Goal: Task Accomplishment & Management: Manage account settings

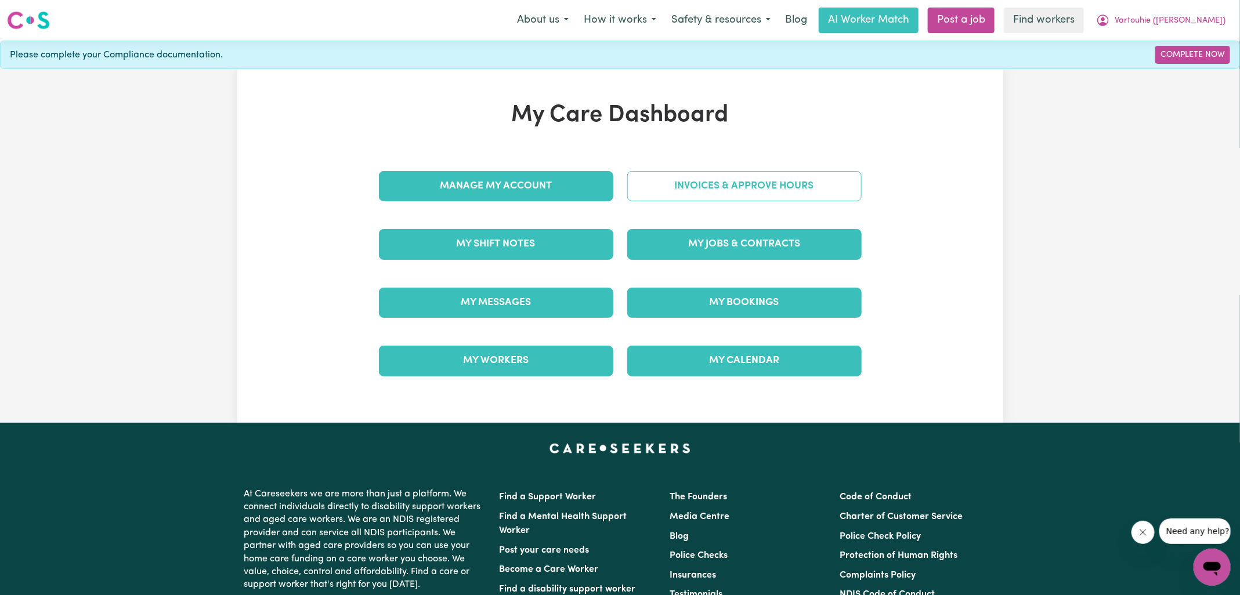
click at [635, 195] on link "Invoices & Approve Hours" at bounding box center [744, 186] width 234 height 30
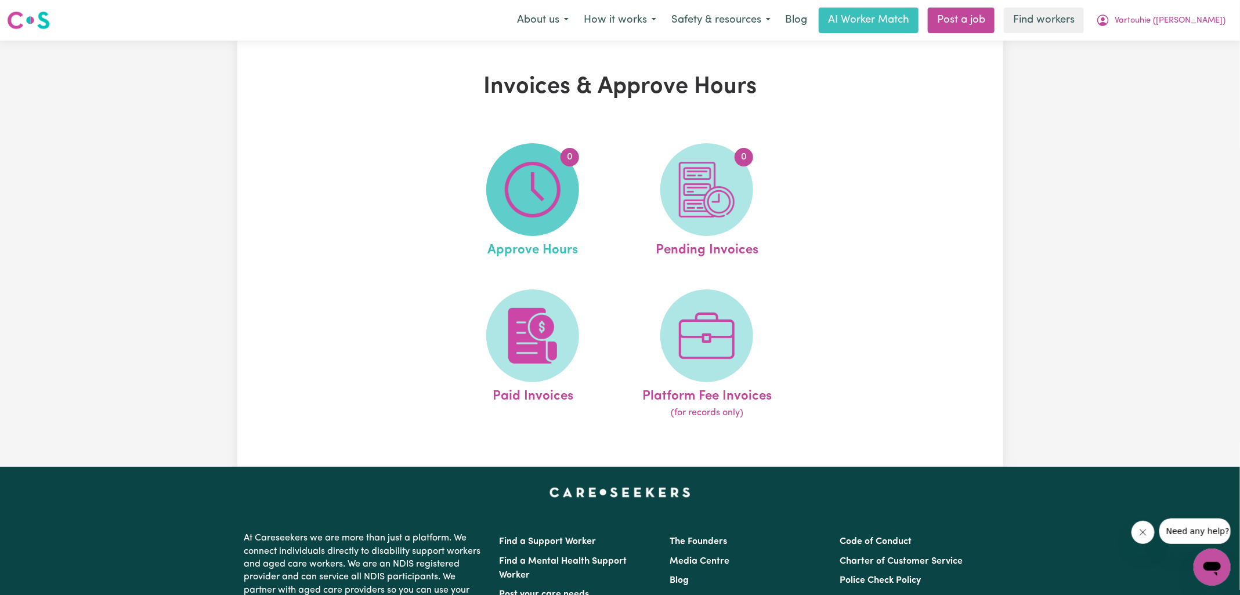
click at [539, 194] on img at bounding box center [533, 190] width 56 height 56
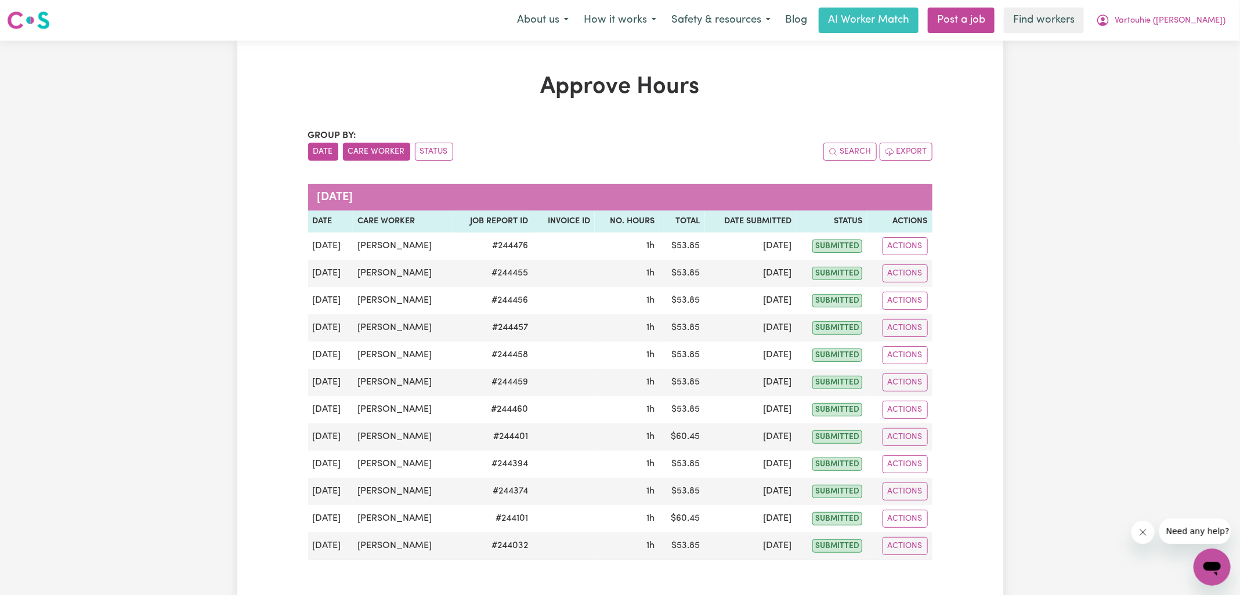
click at [377, 155] on button "Care Worker" at bounding box center [376, 152] width 67 height 18
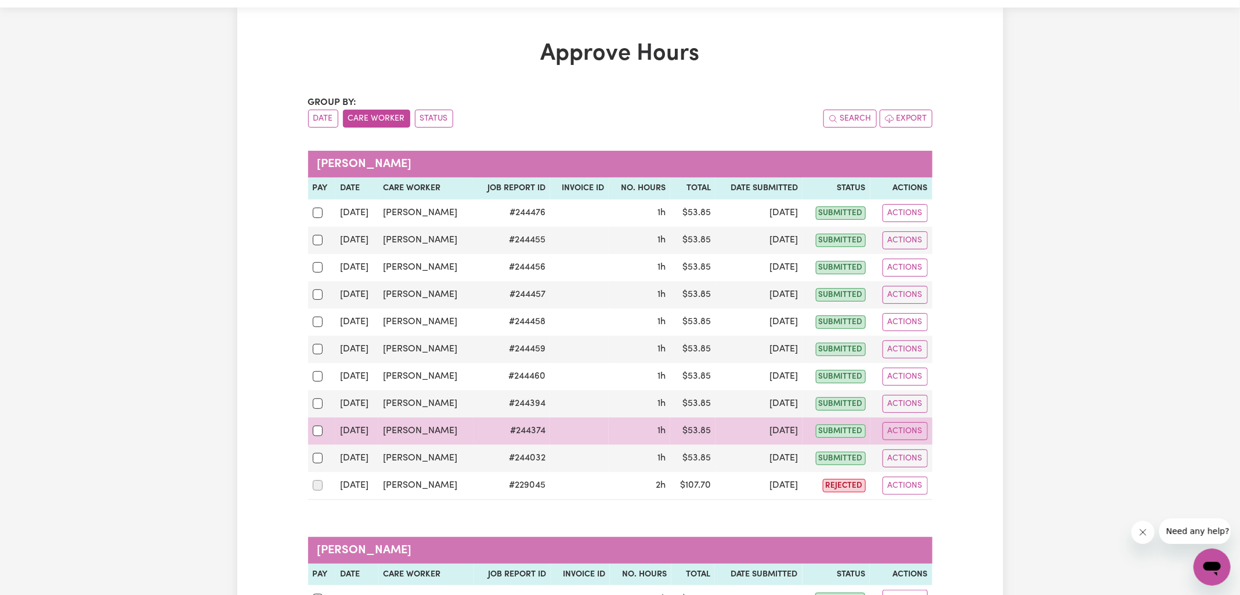
scroll to position [189, 0]
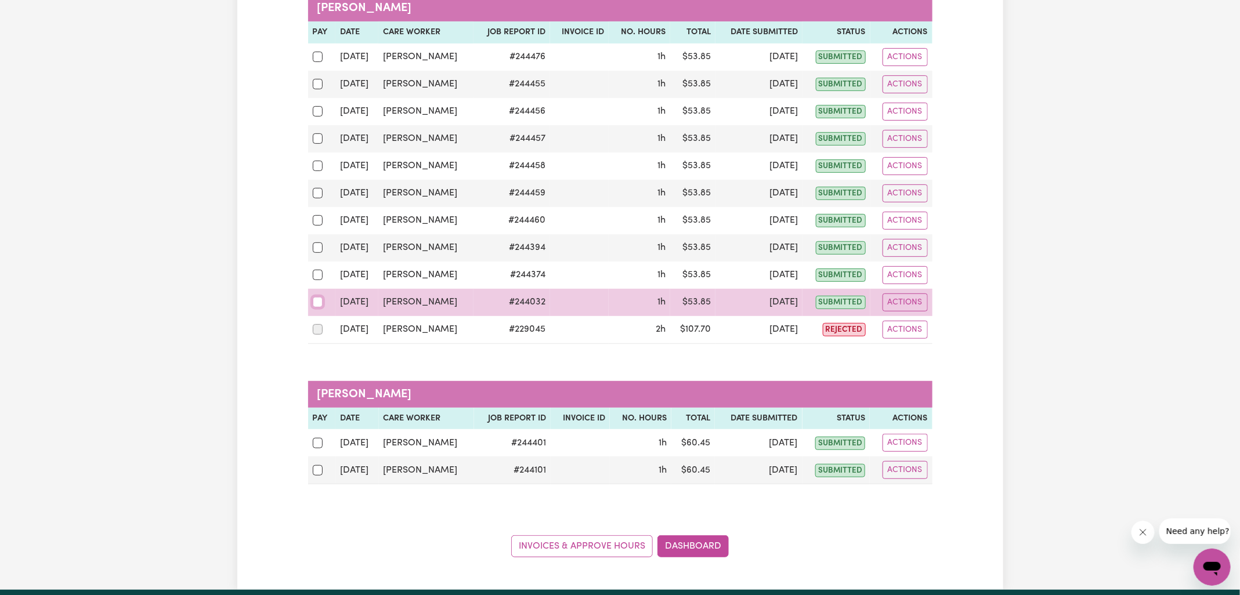
click at [321, 298] on input "checkbox" at bounding box center [318, 302] width 10 height 10
checkbox input "true"
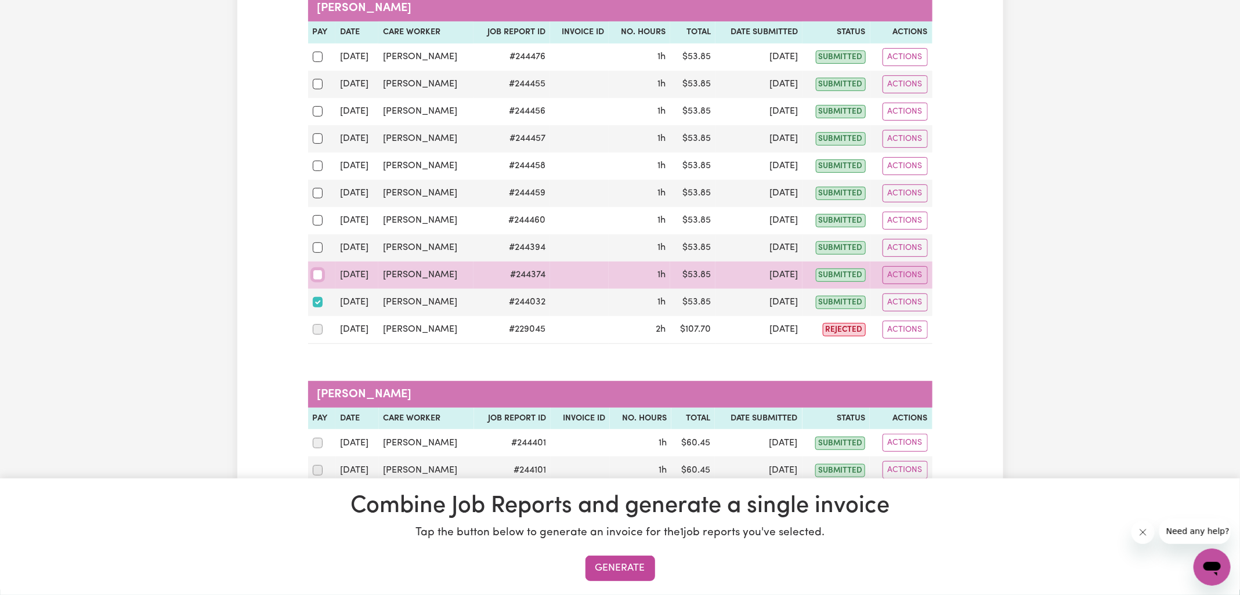
click at [314, 270] on input "checkbox" at bounding box center [318, 275] width 10 height 10
checkbox input "true"
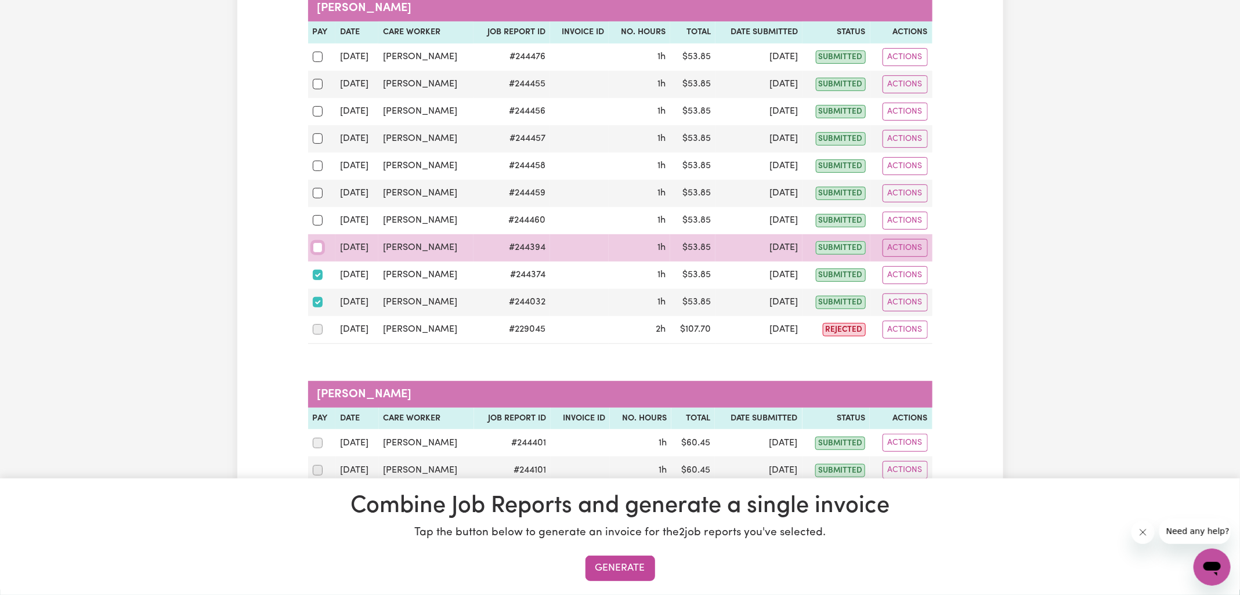
click at [316, 243] on input "checkbox" at bounding box center [318, 248] width 10 height 10
checkbox input "true"
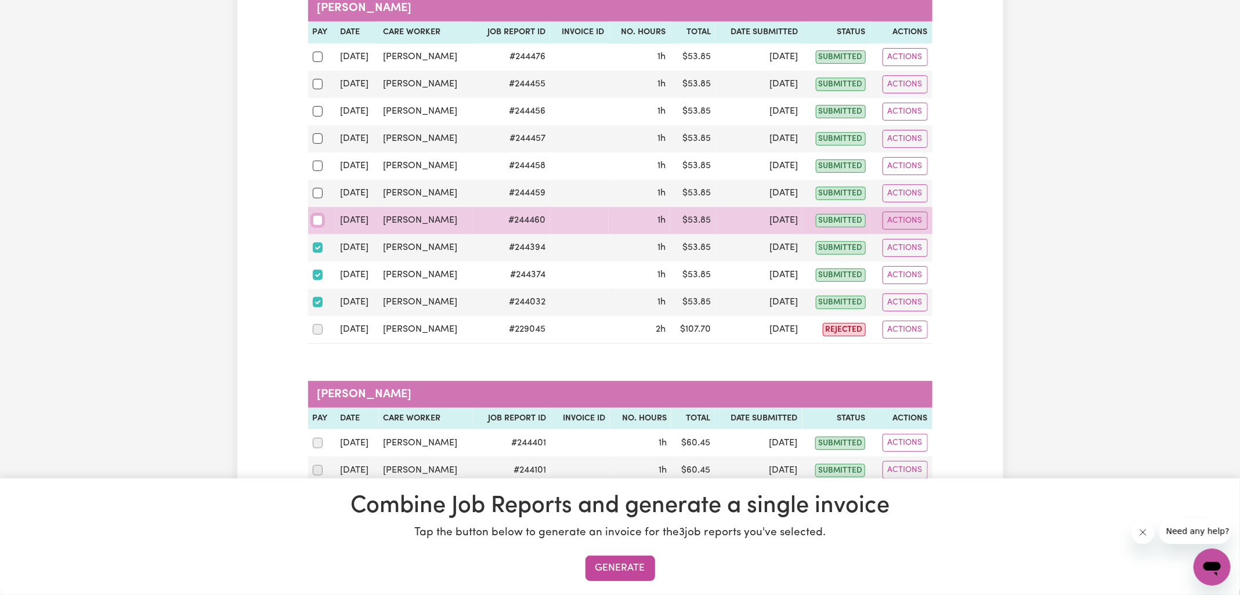
click at [317, 218] on input "checkbox" at bounding box center [318, 220] width 10 height 10
checkbox input "true"
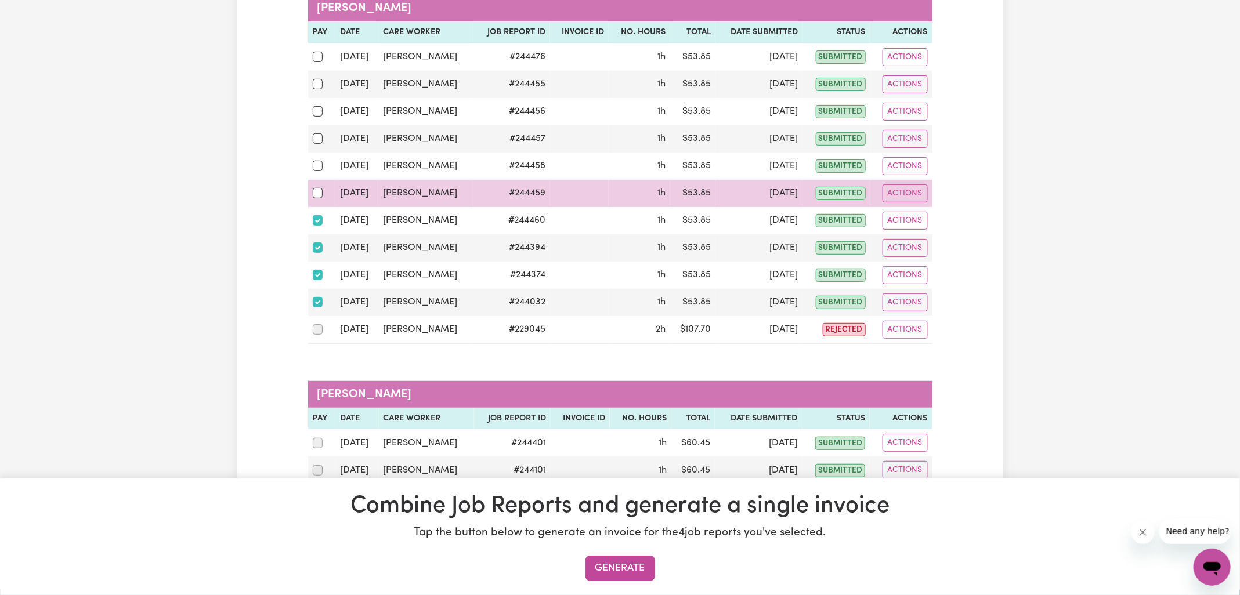
click at [318, 197] on div at bounding box center [322, 193] width 19 height 15
click at [318, 197] on input "checkbox" at bounding box center [318, 193] width 10 height 10
checkbox input "true"
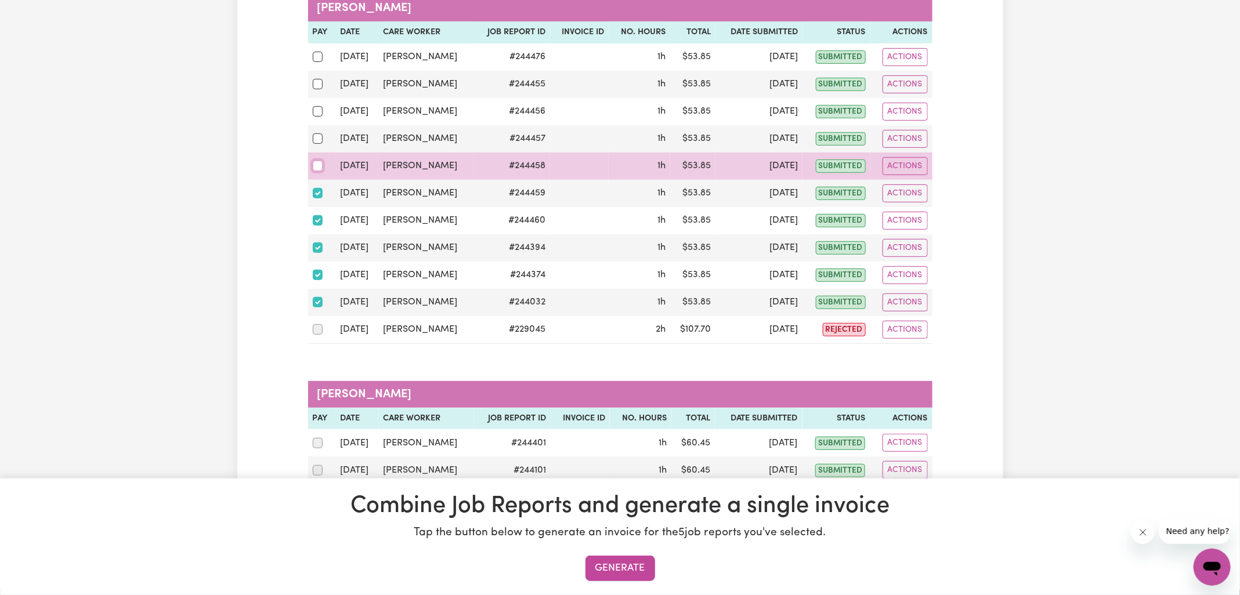
click at [321, 161] on input "checkbox" at bounding box center [318, 166] width 10 height 10
checkbox input "true"
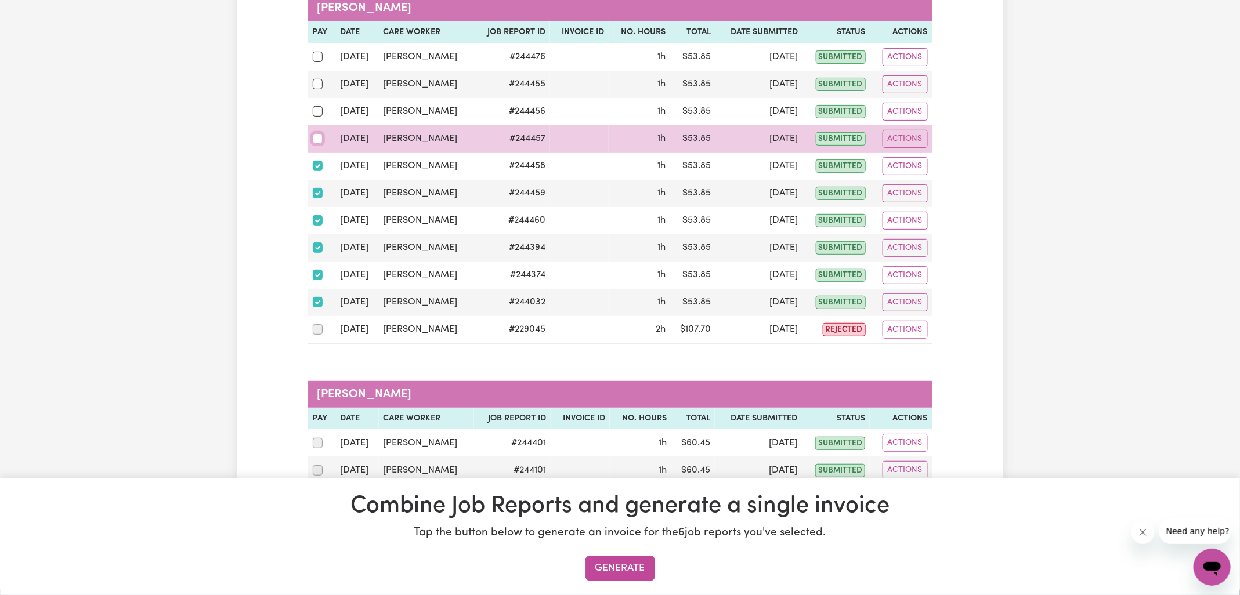
click at [315, 137] on input "checkbox" at bounding box center [318, 138] width 10 height 10
checkbox input "true"
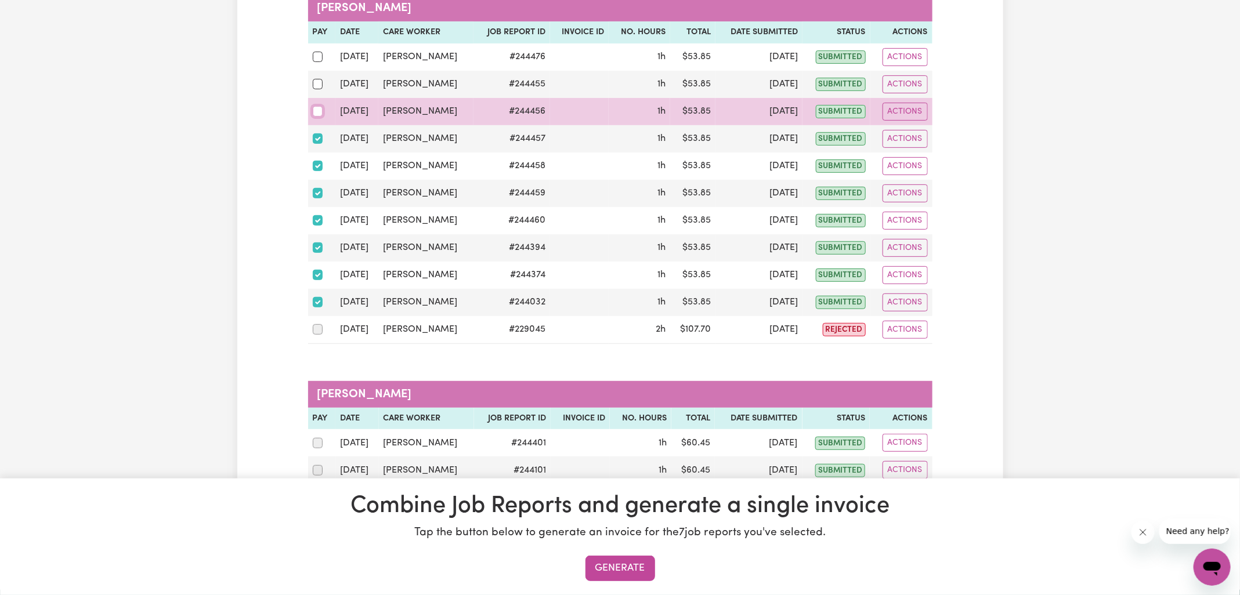
click at [317, 114] on input "checkbox" at bounding box center [318, 111] width 10 height 10
checkbox input "true"
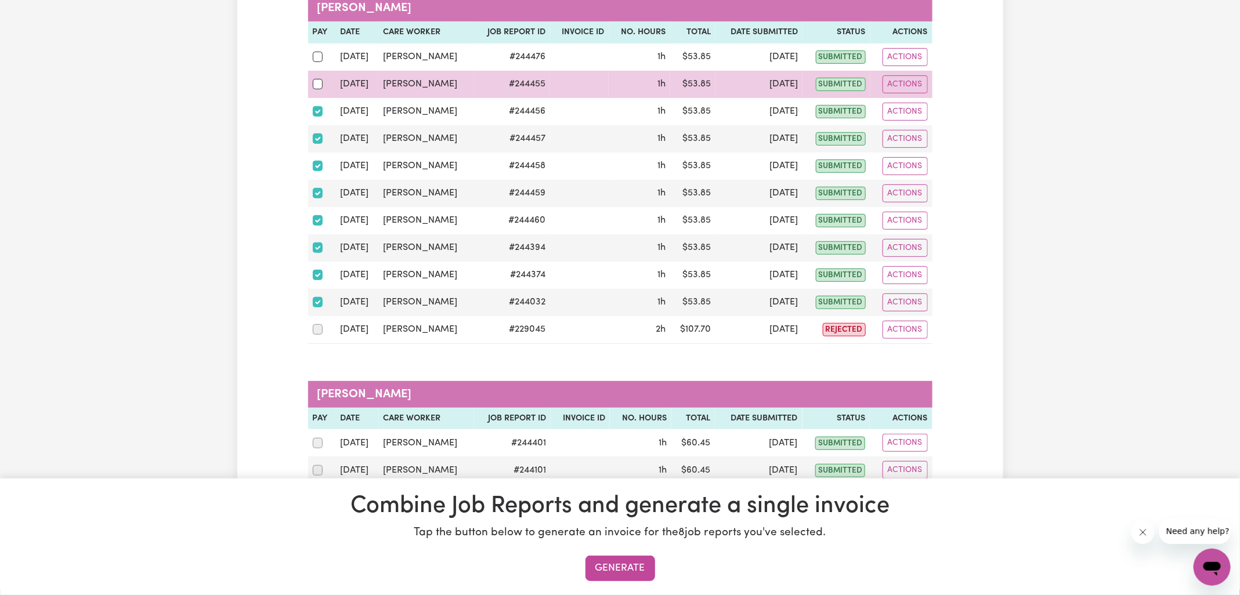
click at [309, 78] on td at bounding box center [322, 84] width 28 height 27
click at [320, 81] on input "checkbox" at bounding box center [318, 84] width 10 height 10
checkbox input "true"
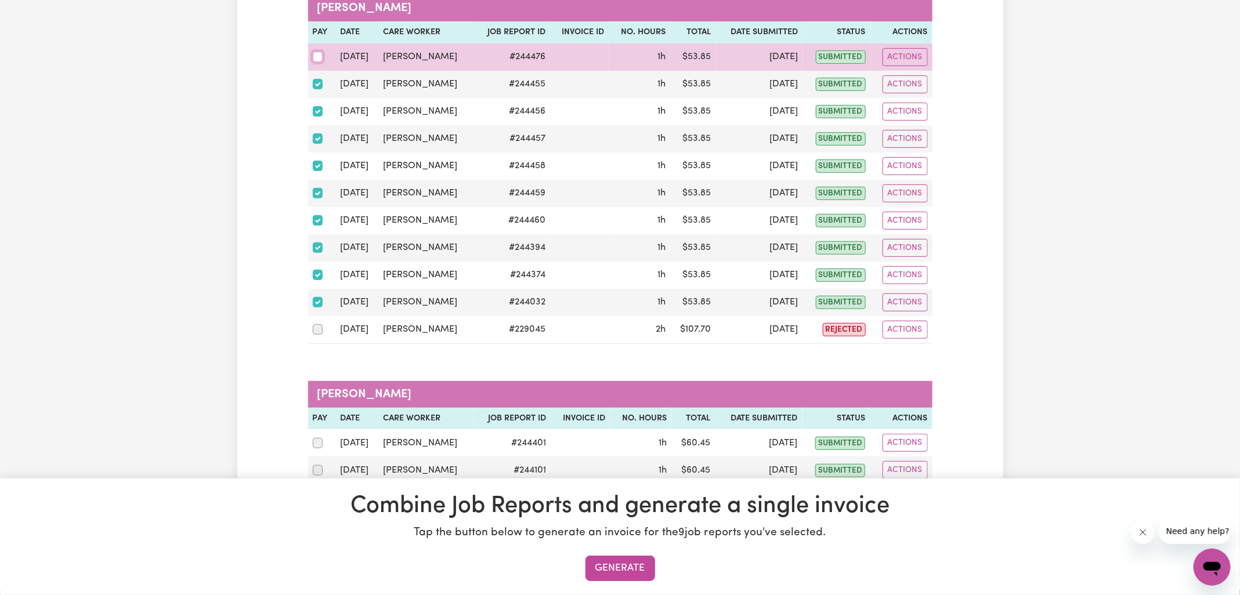
click at [320, 60] on input "checkbox" at bounding box center [318, 57] width 10 height 10
checkbox input "true"
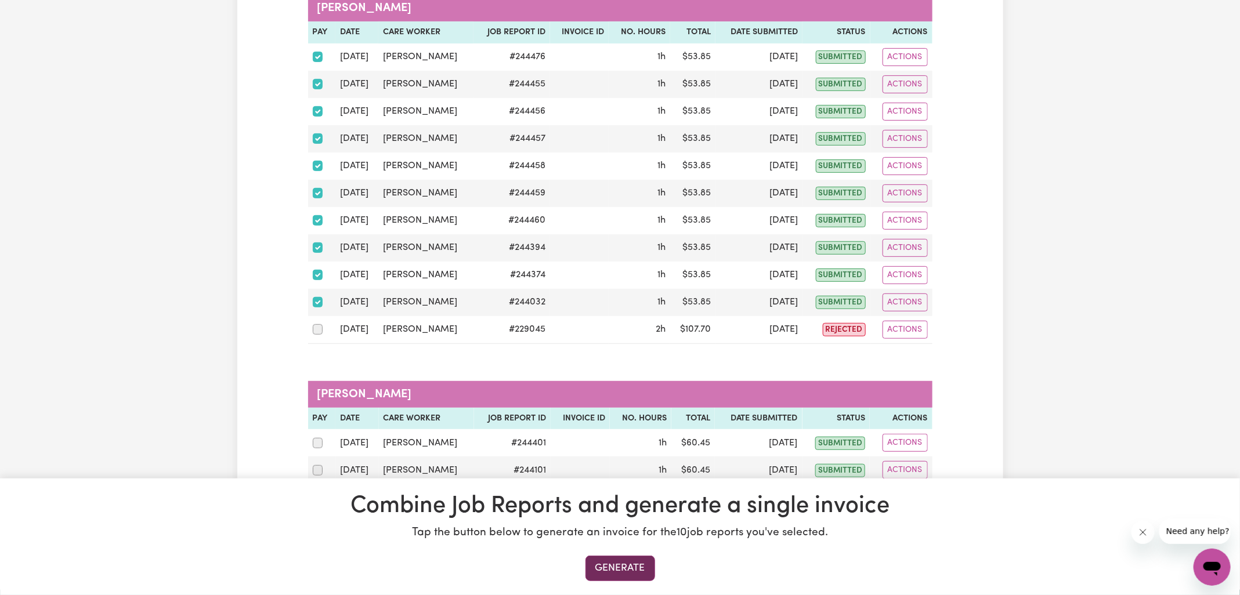
click at [626, 559] on button "Generate" at bounding box center [620, 569] width 70 height 26
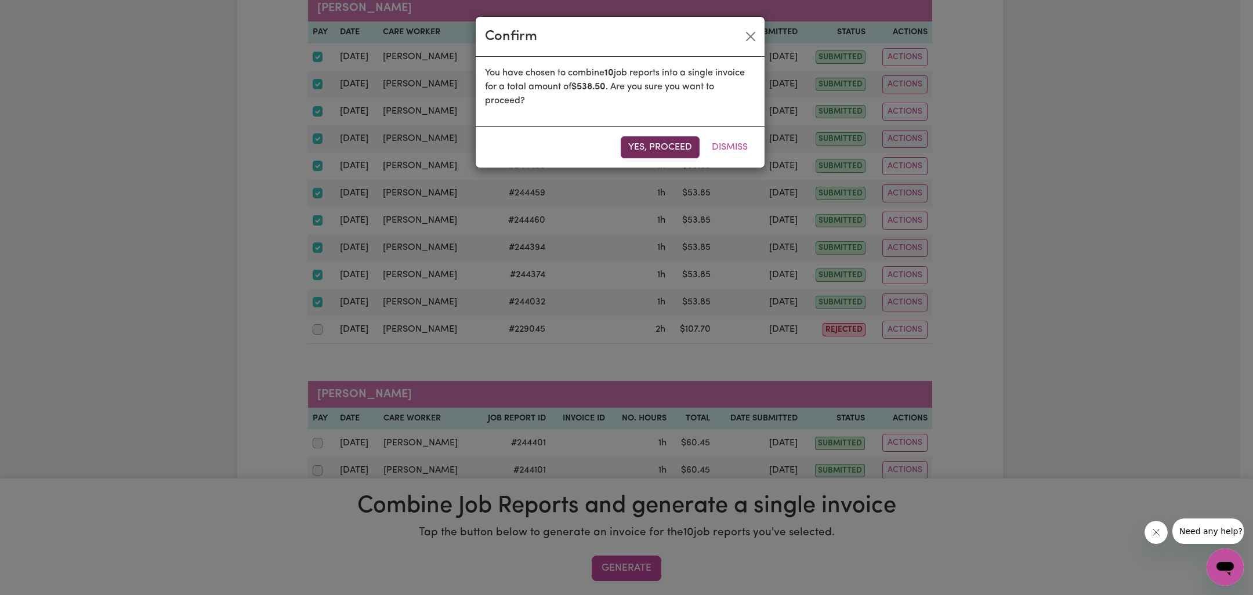
click at [673, 150] on button "Yes, proceed" at bounding box center [660, 147] width 79 height 22
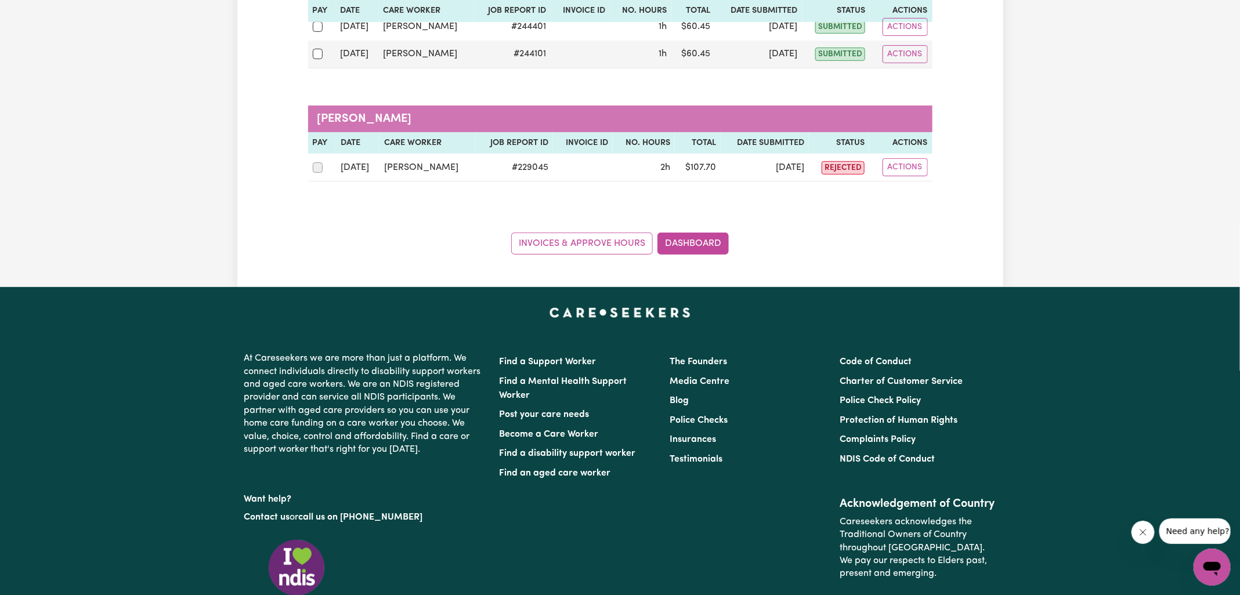
scroll to position [0, 0]
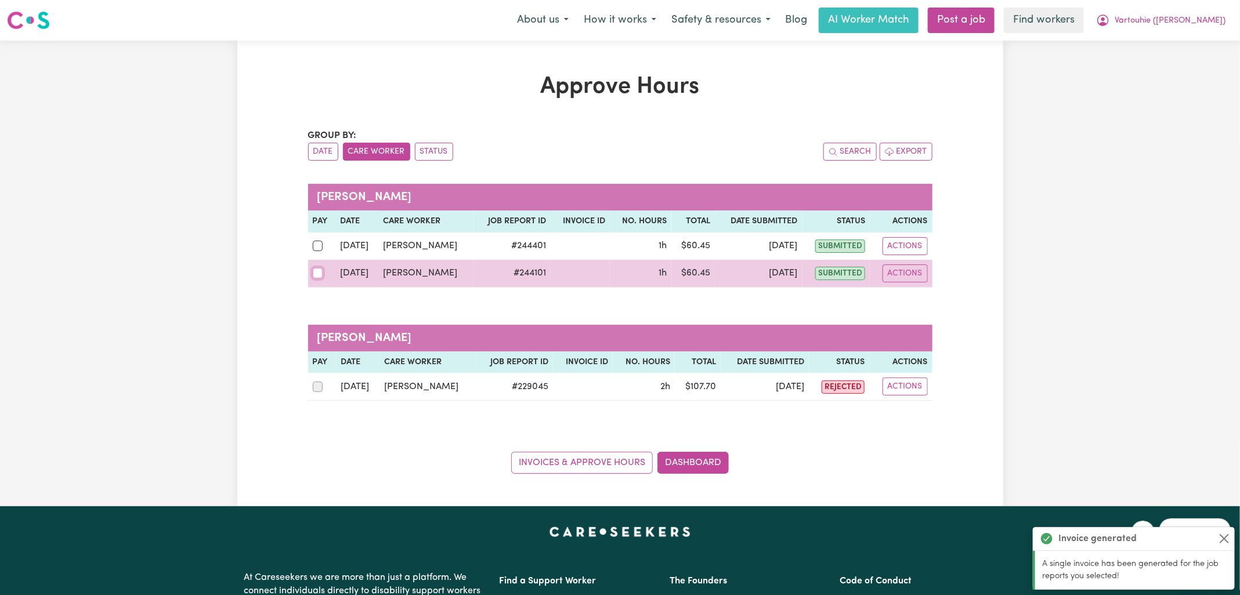
click at [321, 268] on input "checkbox" at bounding box center [318, 273] width 10 height 10
checkbox input "true"
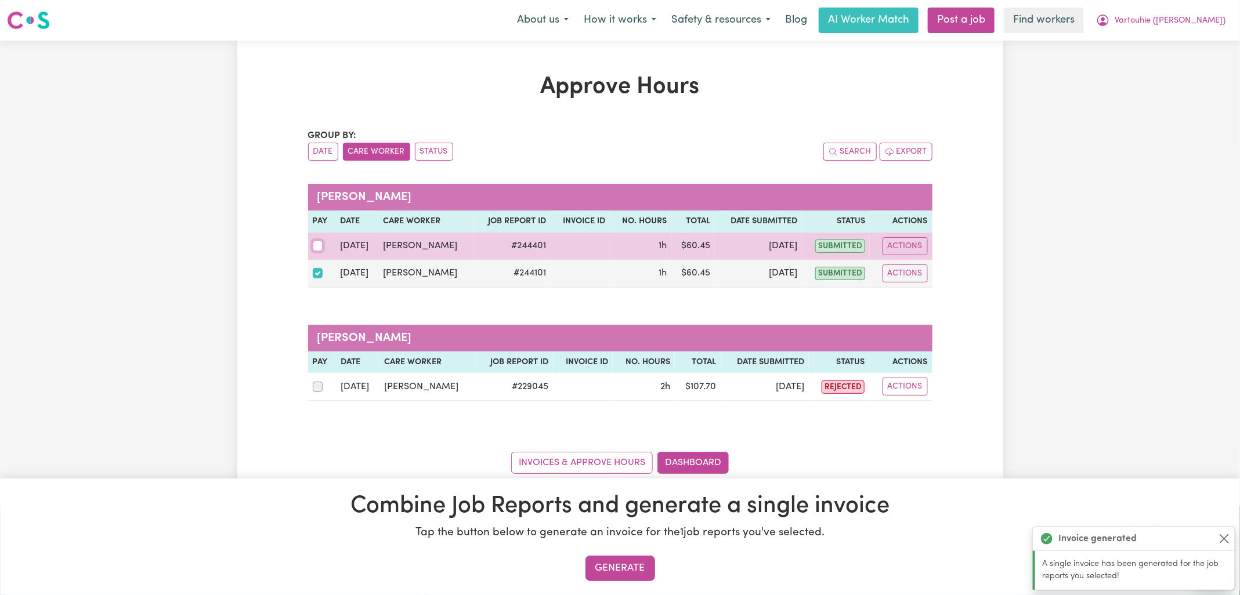
click at [321, 245] on input "checkbox" at bounding box center [318, 246] width 10 height 10
checkbox input "true"
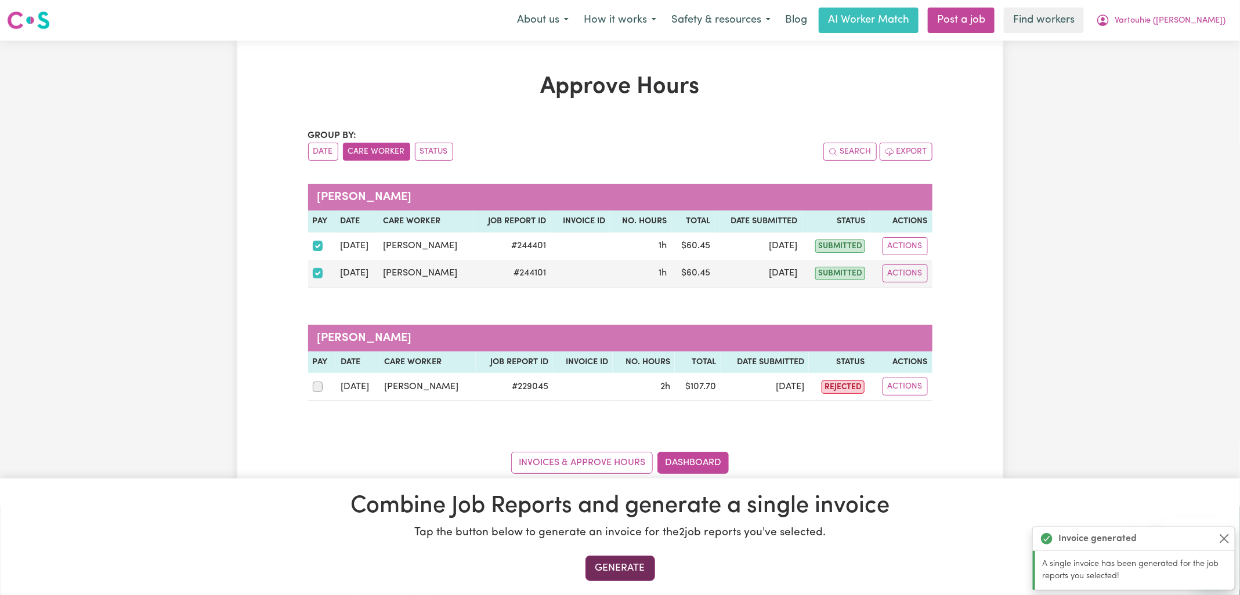
click at [632, 570] on button "Generate" at bounding box center [620, 569] width 70 height 26
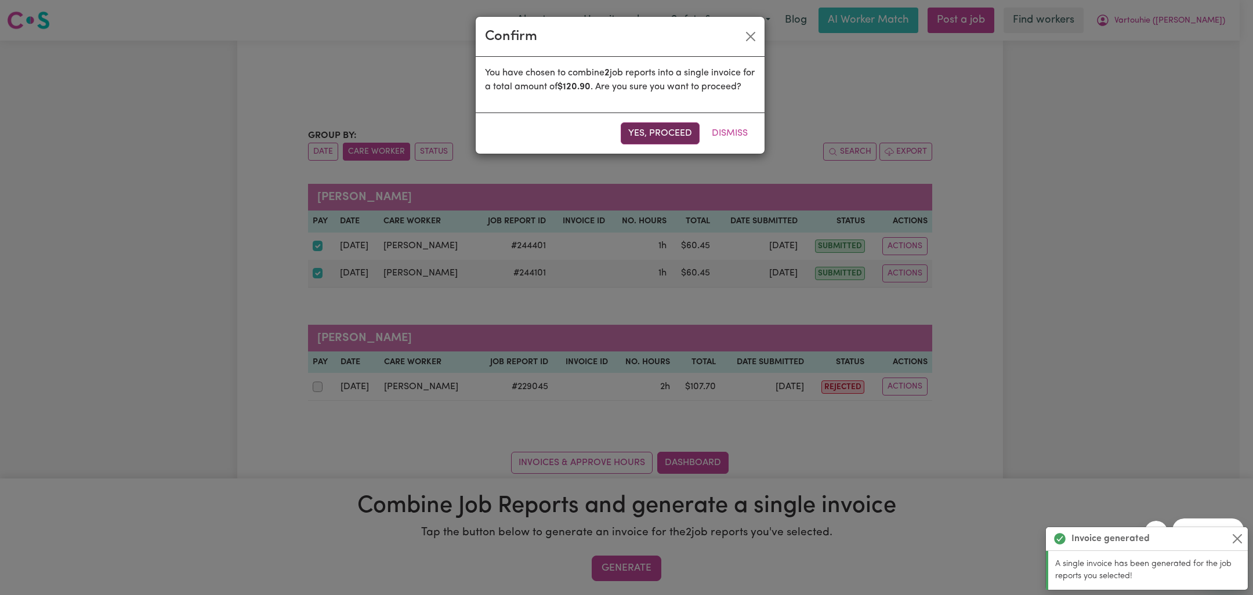
click at [670, 144] on button "Yes, proceed" at bounding box center [660, 133] width 79 height 22
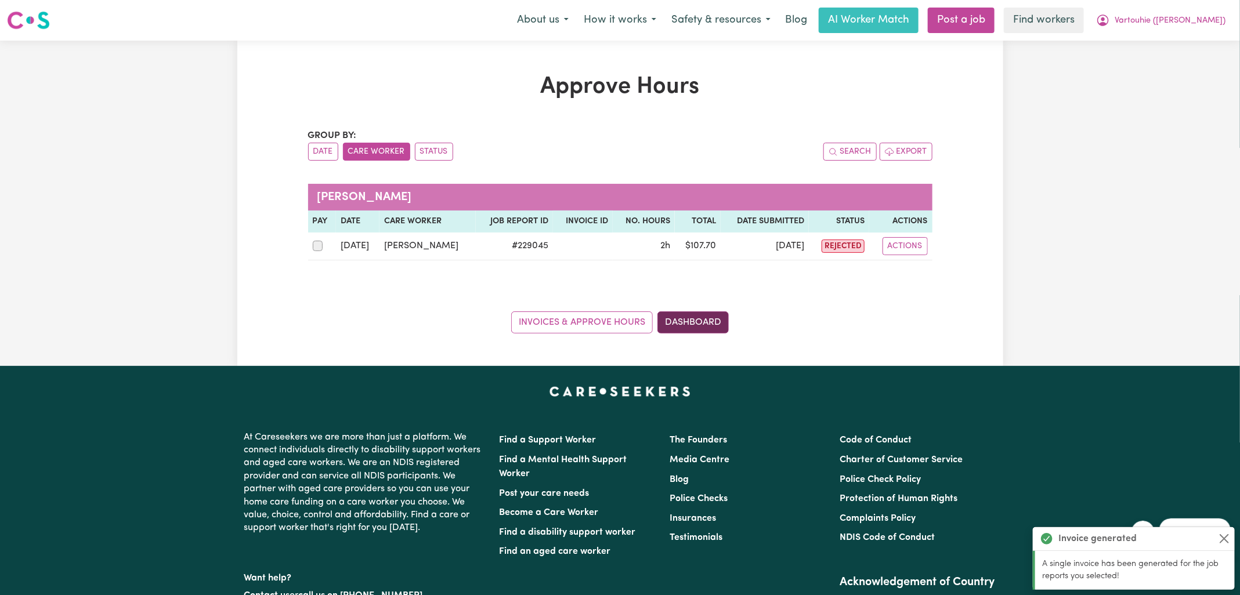
click at [711, 328] on link "Dashboard" at bounding box center [692, 323] width 71 height 22
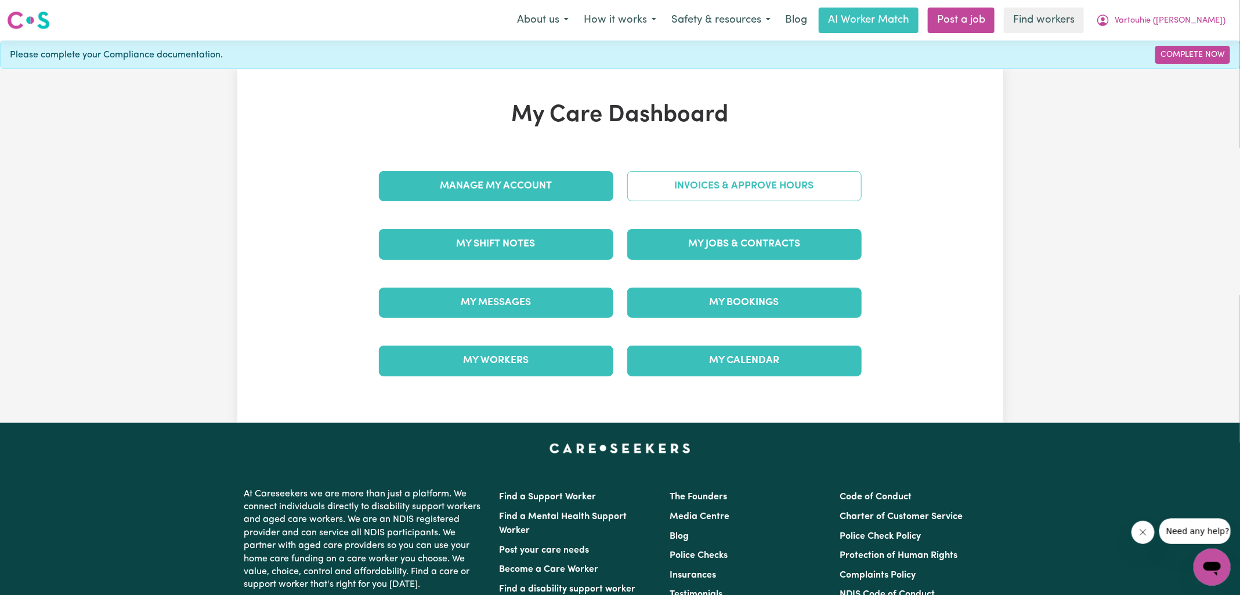
click at [710, 191] on link "Invoices & Approve Hours" at bounding box center [744, 186] width 234 height 30
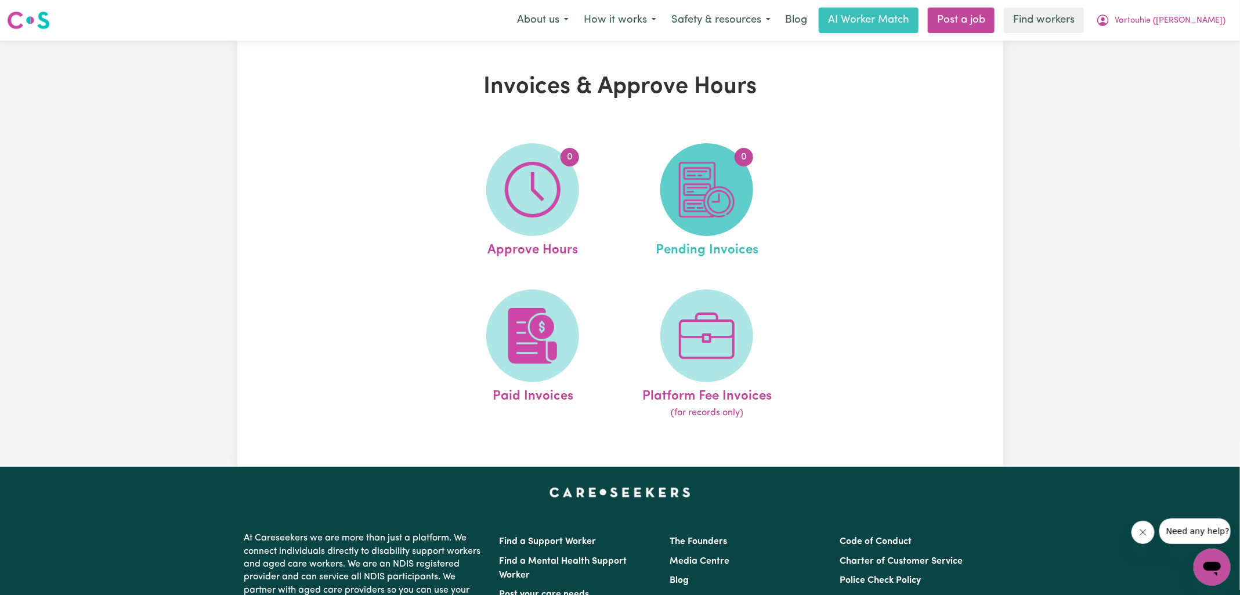
click at [717, 220] on span "0" at bounding box center [706, 189] width 93 height 93
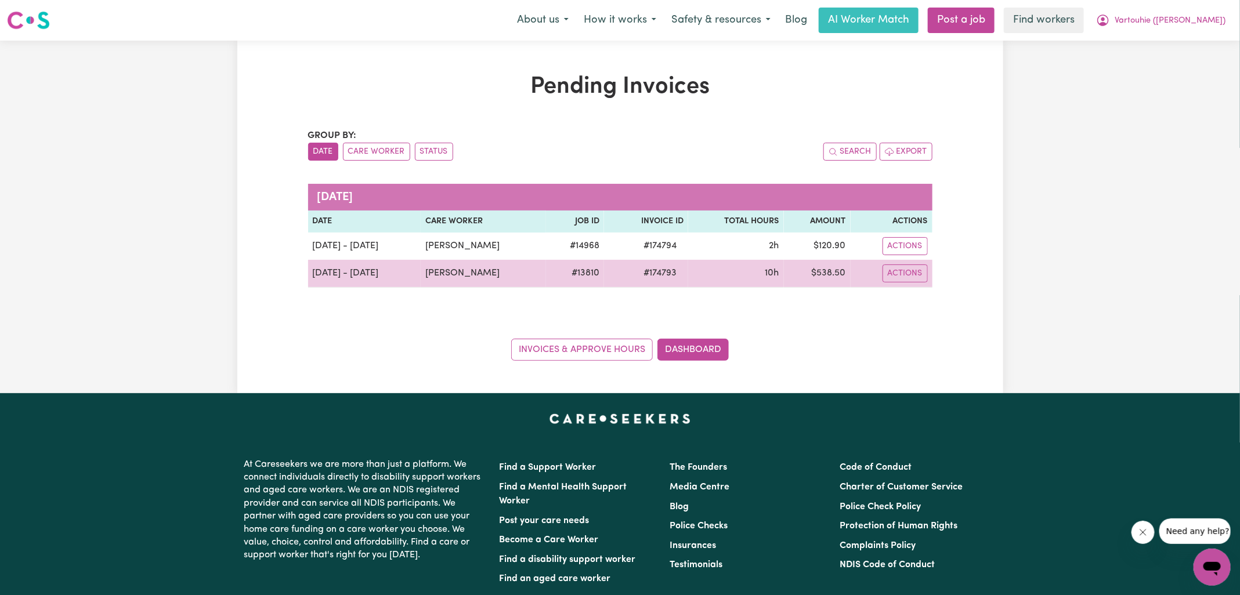
click at [677, 270] on span "# 174793" at bounding box center [659, 273] width 47 height 14
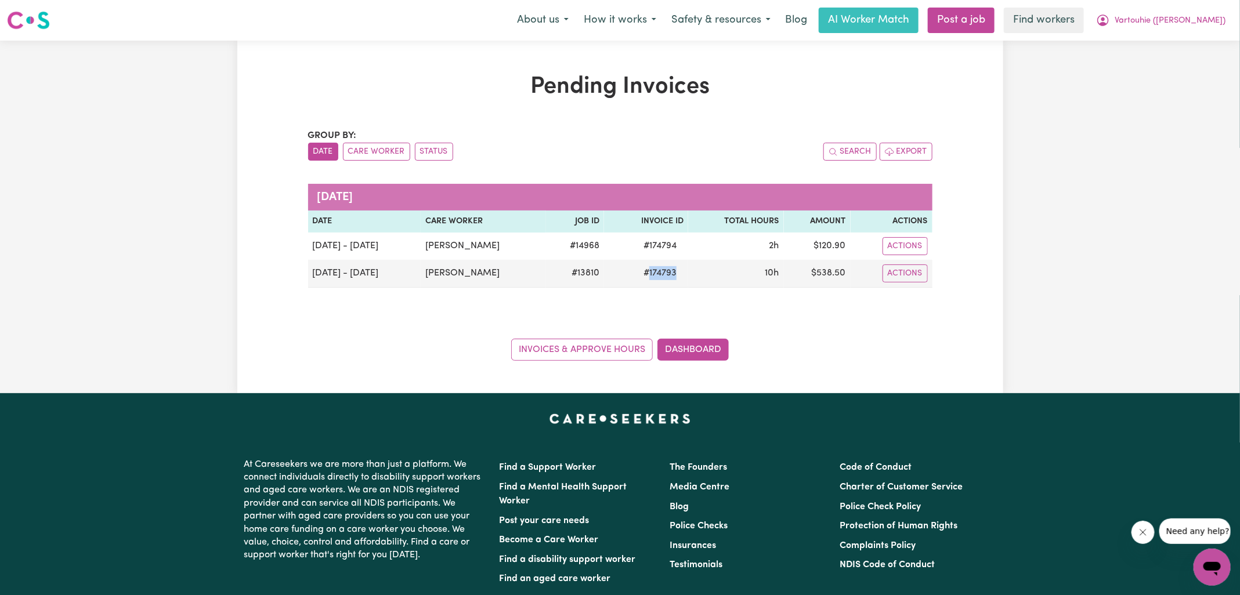
copy span "174793"
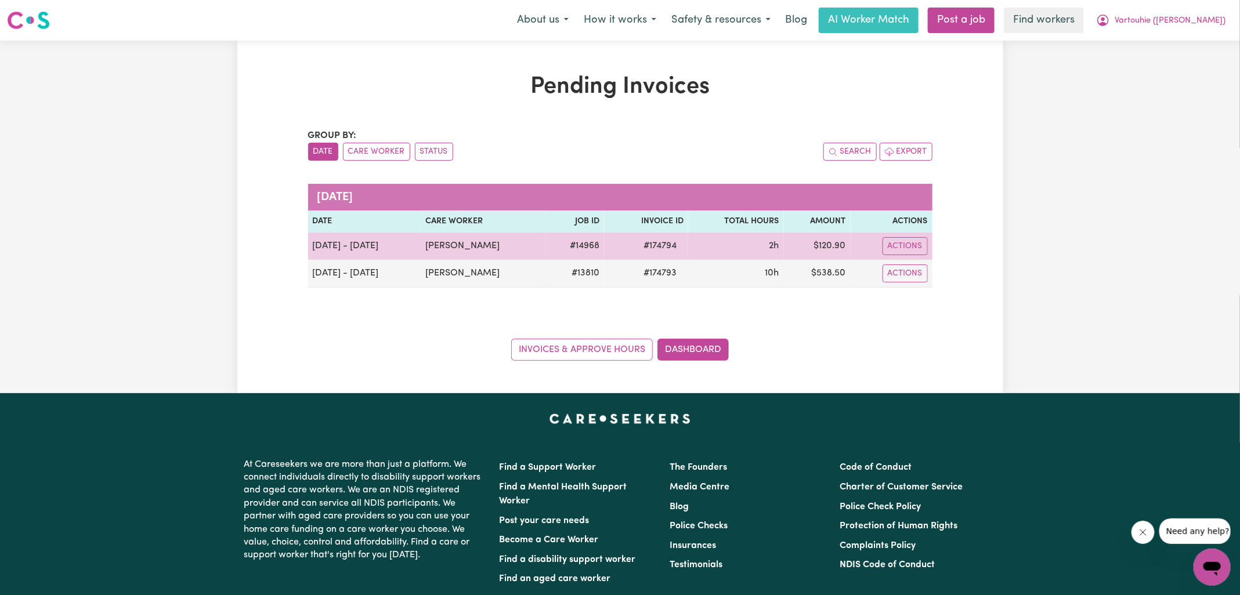
click at [683, 247] on span "# 174794" at bounding box center [659, 246] width 47 height 14
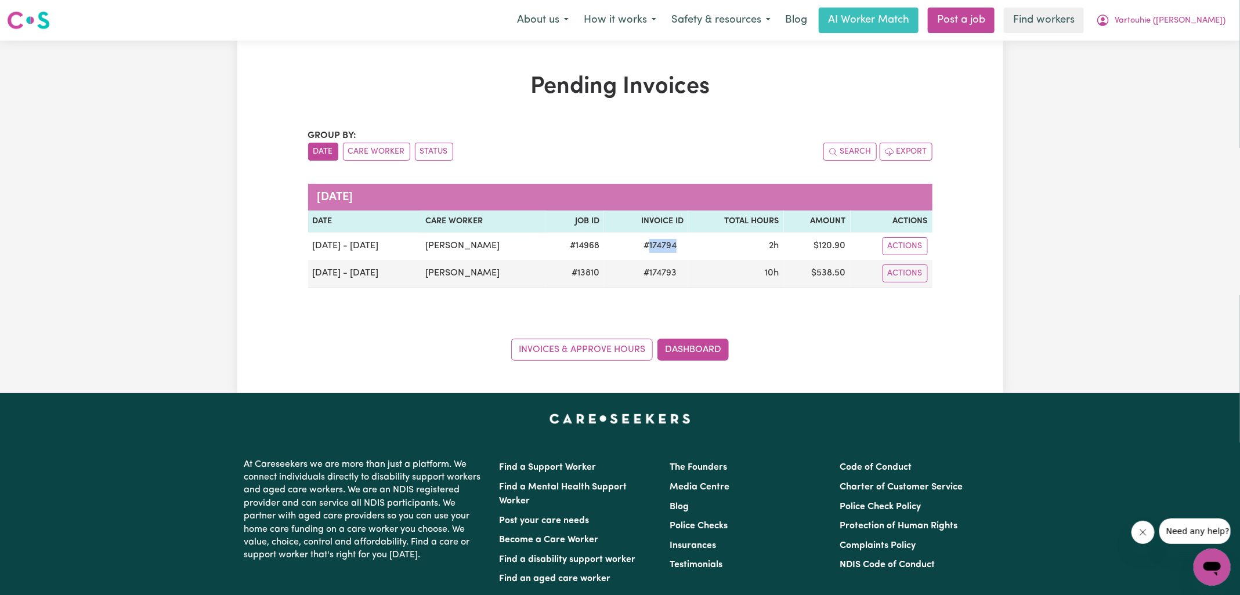
copy span "174794"
click at [1166, 24] on span "Vartouhie ([PERSON_NAME])" at bounding box center [1169, 21] width 111 height 13
click at [1173, 74] on link "Logout" at bounding box center [1187, 67] width 92 height 22
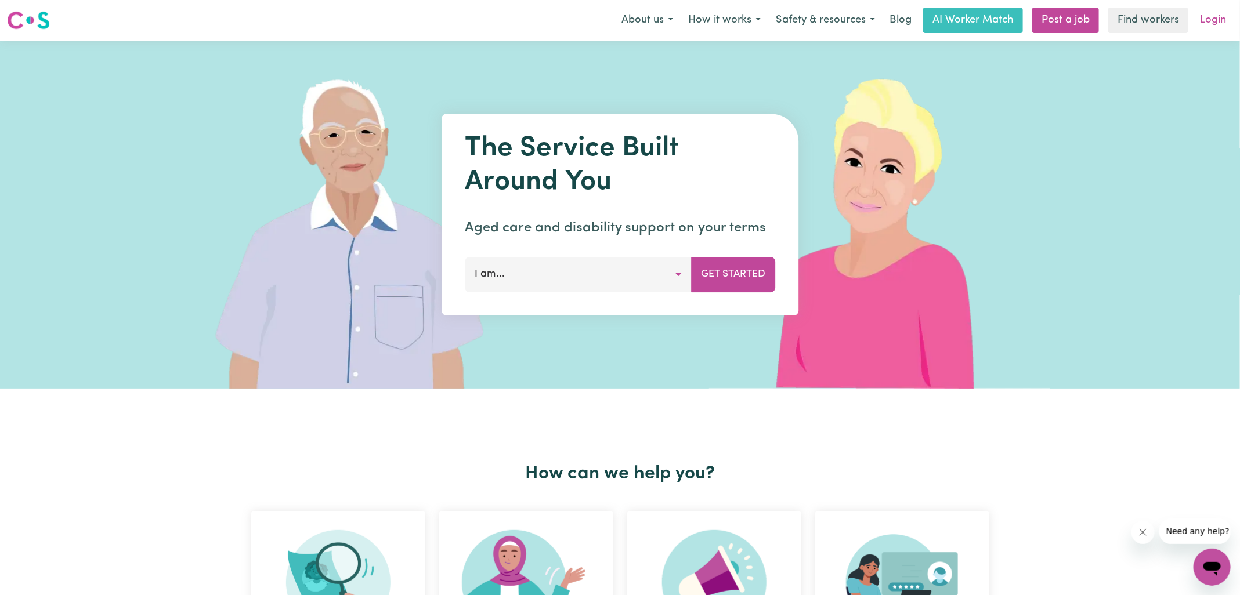
click at [1213, 30] on link "Login" at bounding box center [1213, 21] width 40 height 26
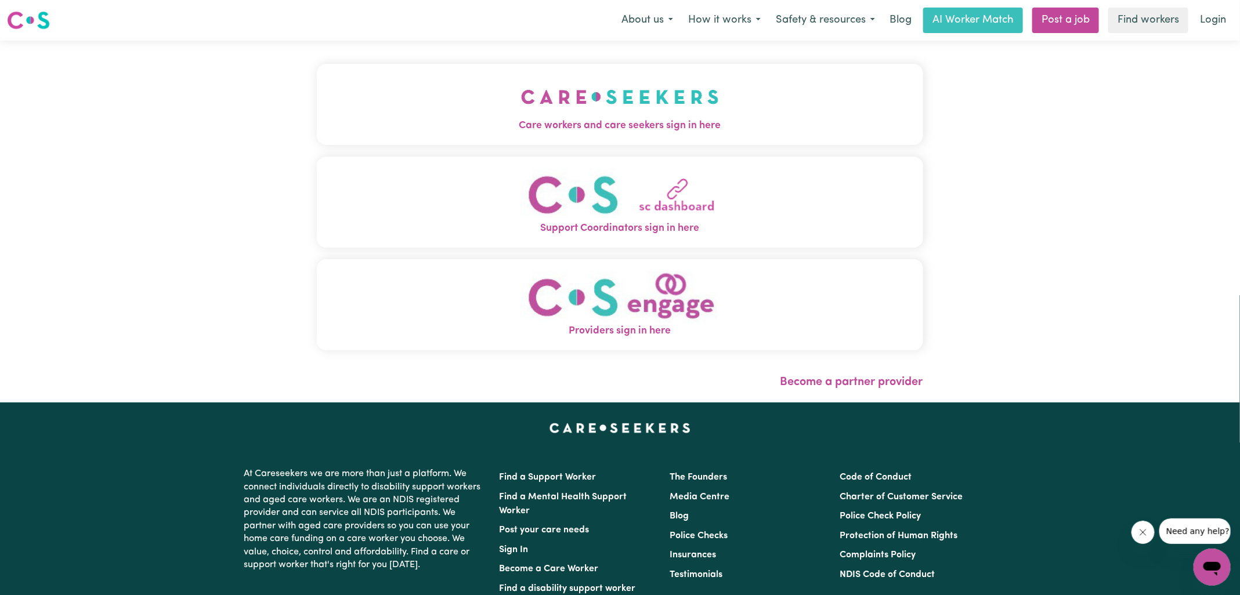
drag, startPoint x: 576, startPoint y: 125, endPoint x: 585, endPoint y: 121, distance: 10.5
click at [576, 125] on span "Care workers and care seekers sign in here" at bounding box center [620, 125] width 606 height 15
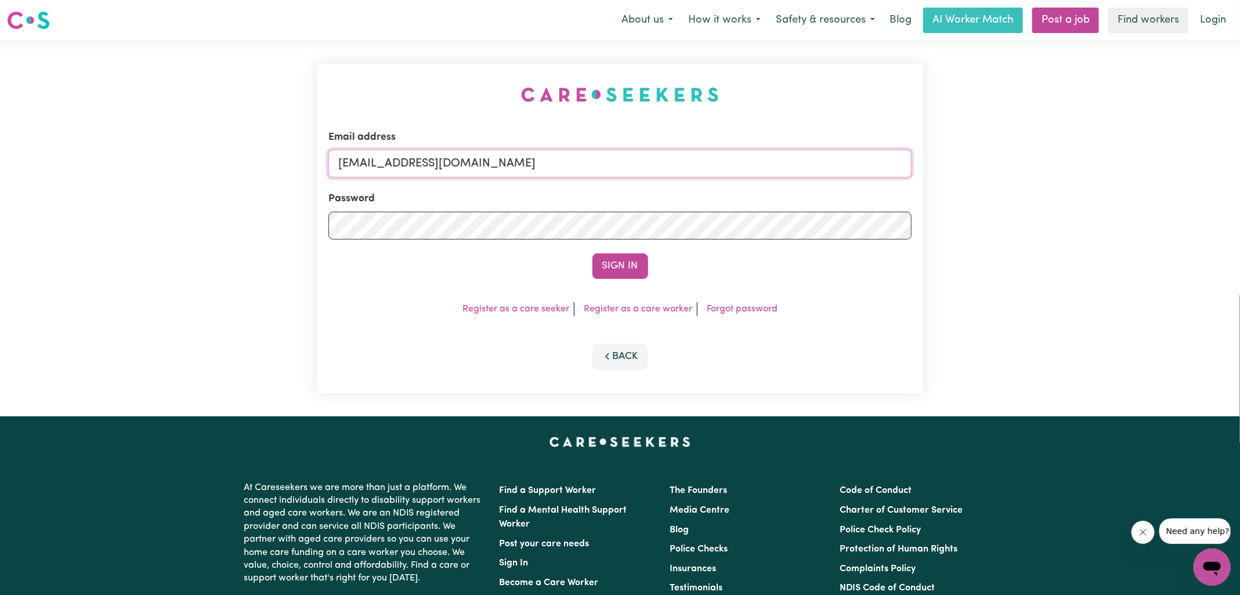
drag, startPoint x: 450, startPoint y: 162, endPoint x: 396, endPoint y: 165, distance: 53.5
click at [450, 162] on input "[EMAIL_ADDRESS][DOMAIN_NAME]" at bounding box center [619, 164] width 583 height 28
drag, startPoint x: 396, startPoint y: 165, endPoint x: 1088, endPoint y: 212, distance: 693.8
click at [1088, 212] on div "Email address [EMAIL_ADDRESS][DOMAIN_NAME] Password Sign In Register as a care …" at bounding box center [620, 229] width 1240 height 376
type input "[EMAIL_ADDRESS][DOMAIN_NAME]"
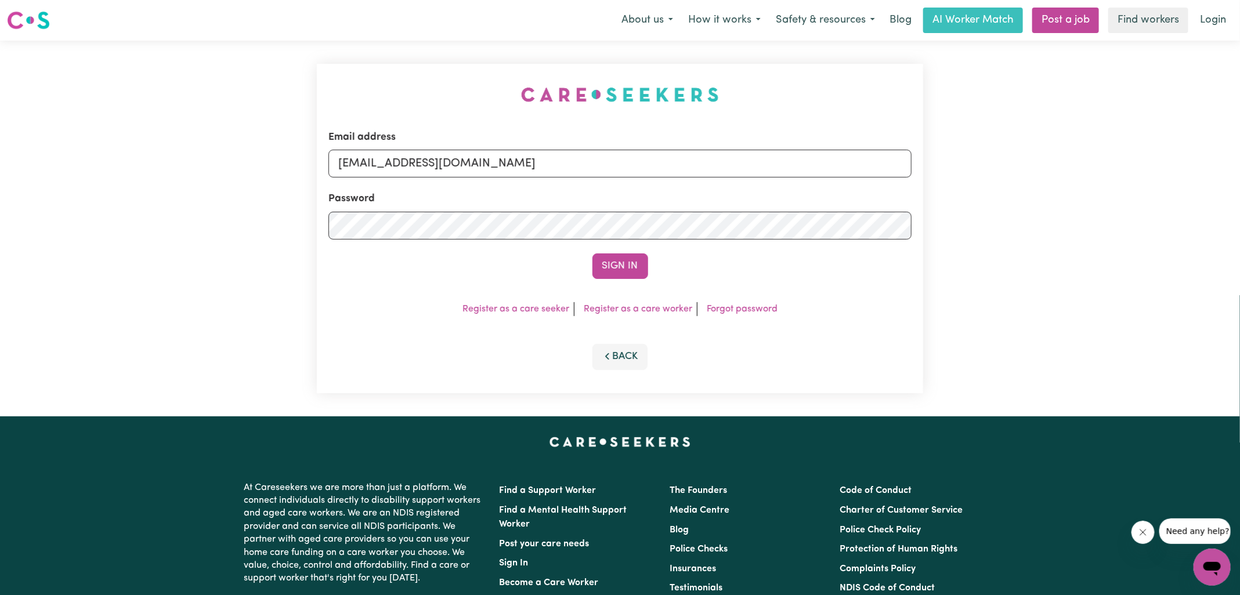
click at [592, 254] on button "Sign In" at bounding box center [620, 267] width 56 height 26
